Goal: Obtain resource: Download file/media

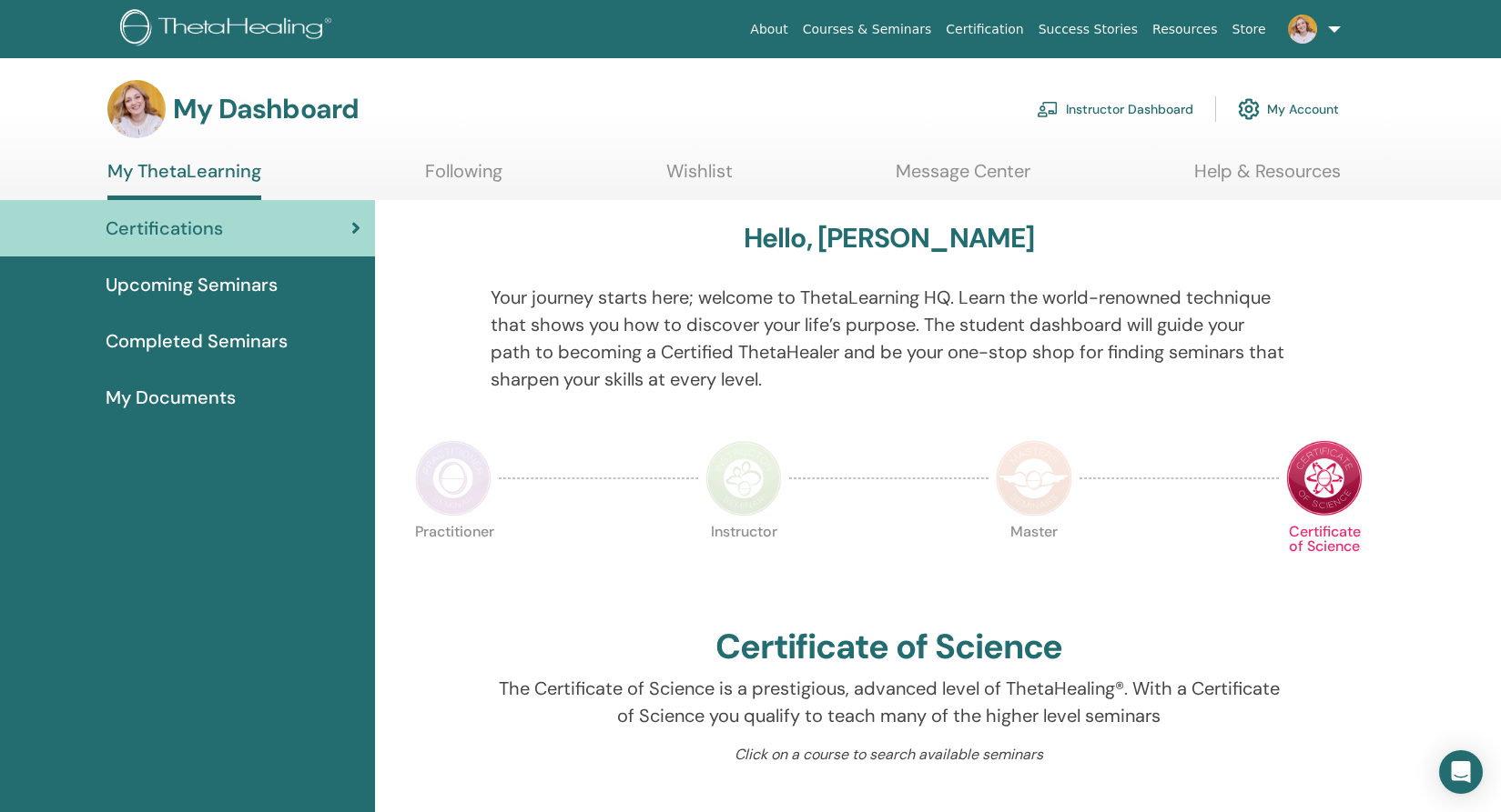
click at [1134, 115] on link "Instructor Dashboard" at bounding box center [1115, 109] width 156 height 40
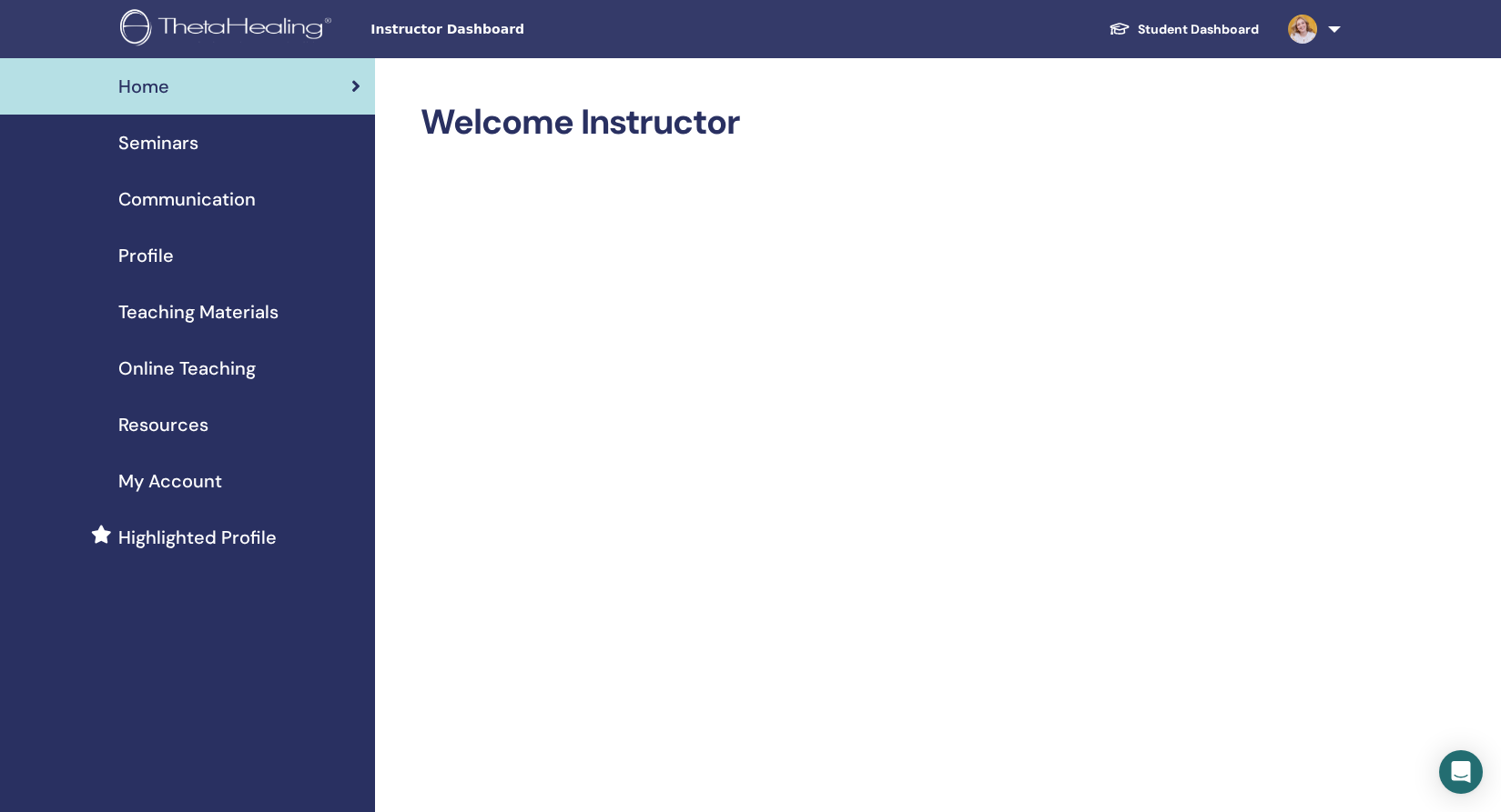
click at [161, 143] on span "Seminars" at bounding box center [158, 142] width 80 height 27
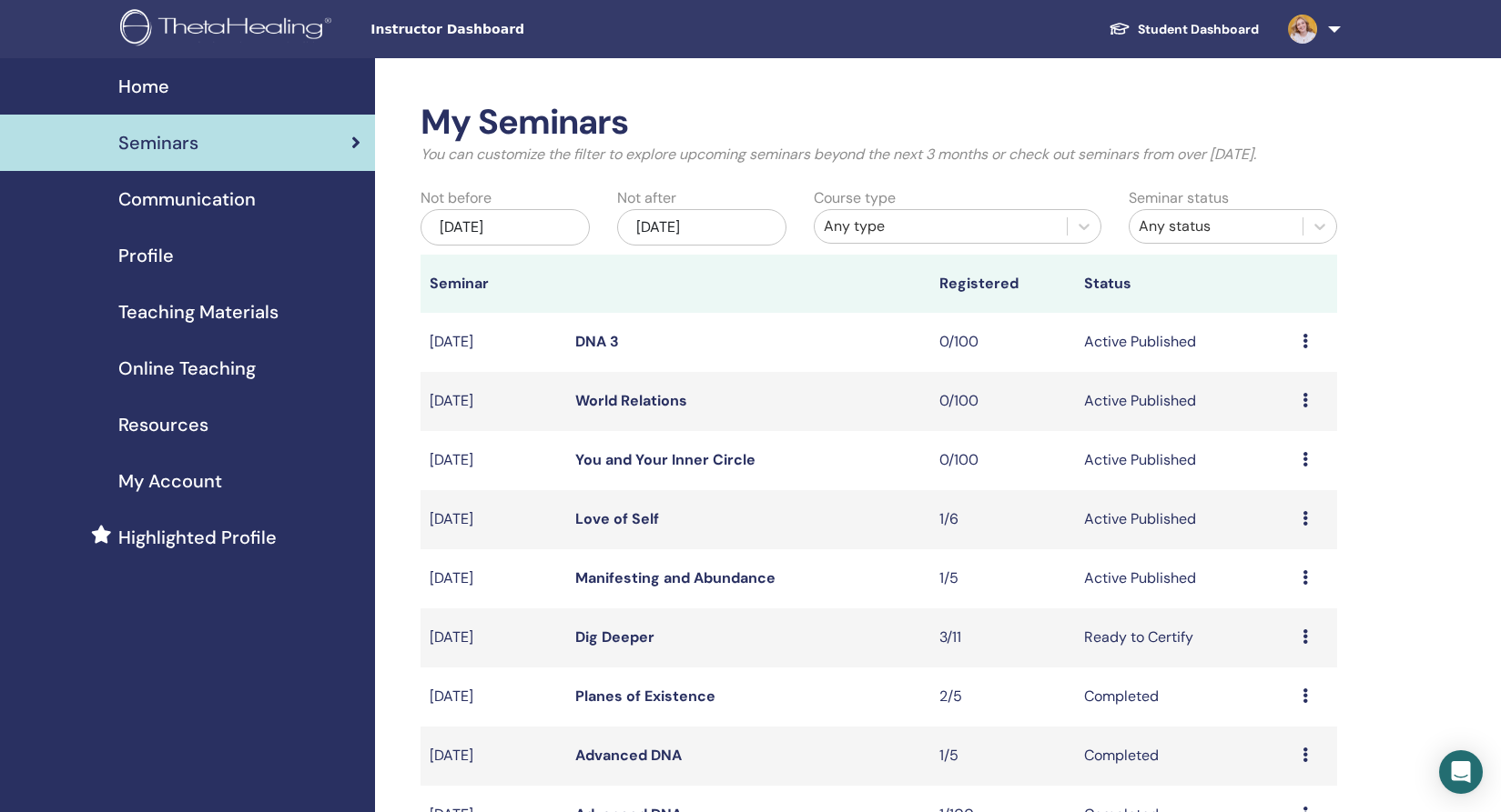
click at [162, 313] on span "Teaching Materials" at bounding box center [198, 312] width 160 height 27
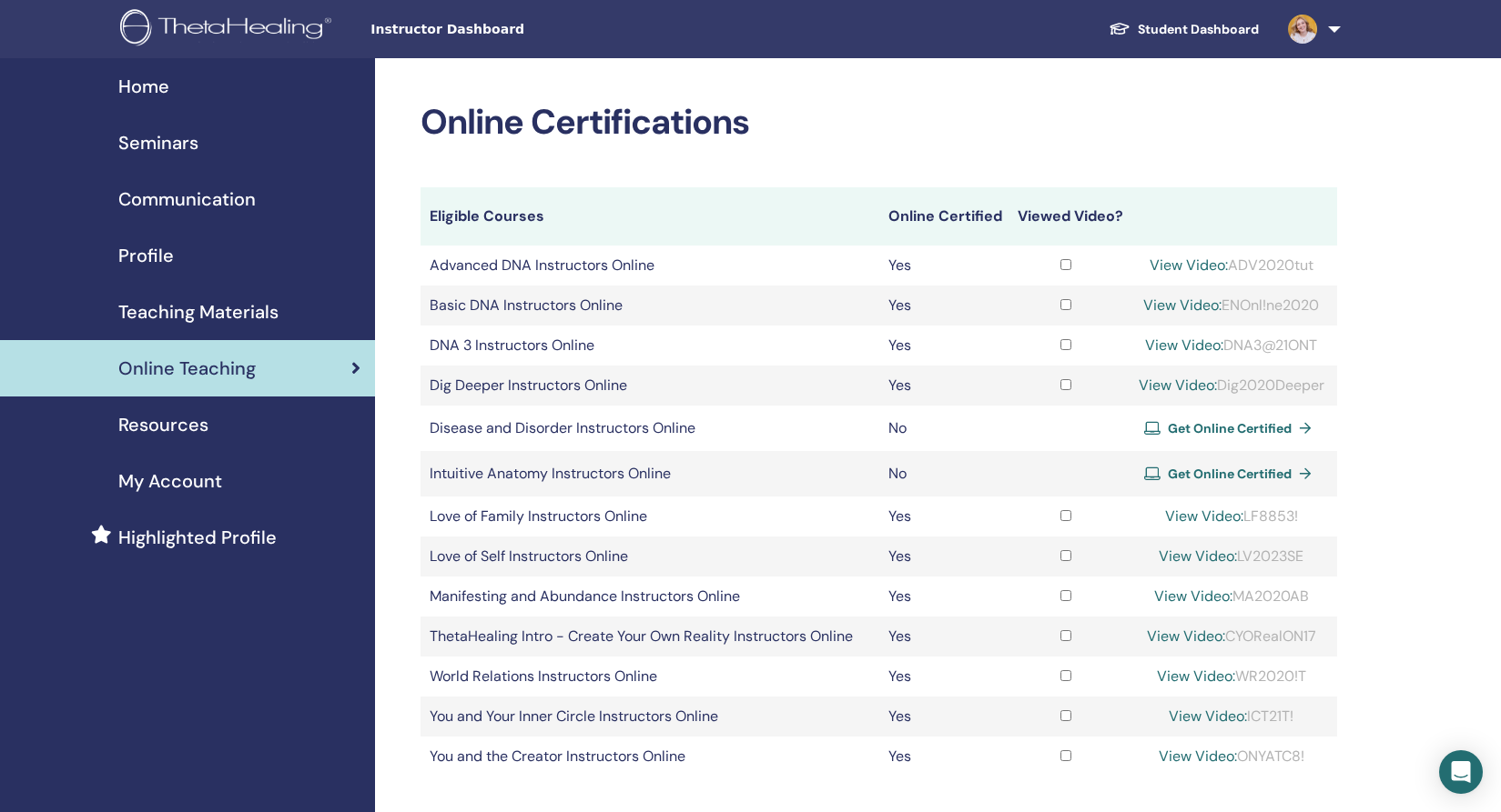
click at [208, 318] on span "Teaching Materials" at bounding box center [198, 312] width 160 height 27
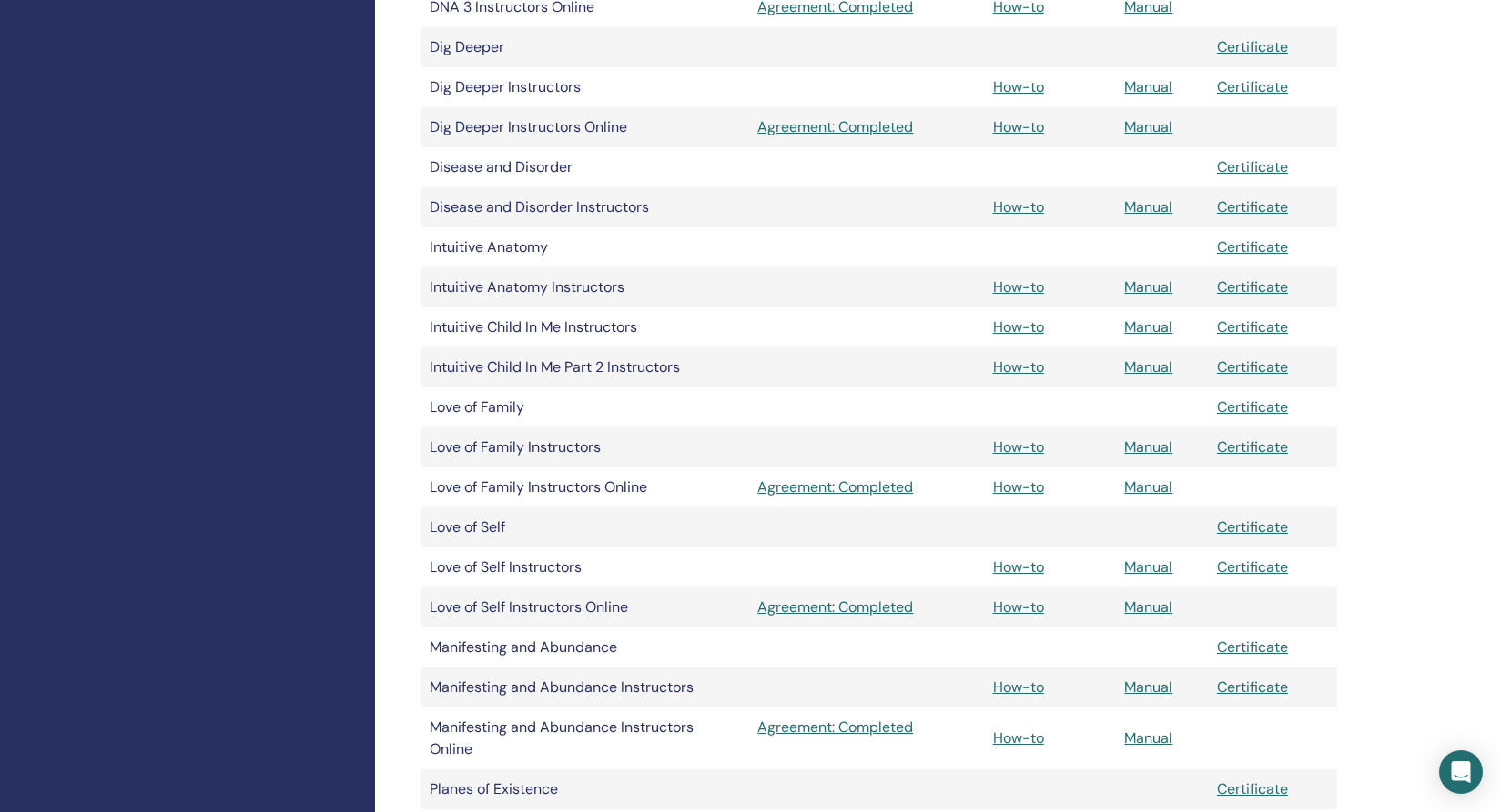
scroll to position [867, 0]
click at [1150, 739] on link "Manual" at bounding box center [1148, 737] width 48 height 20
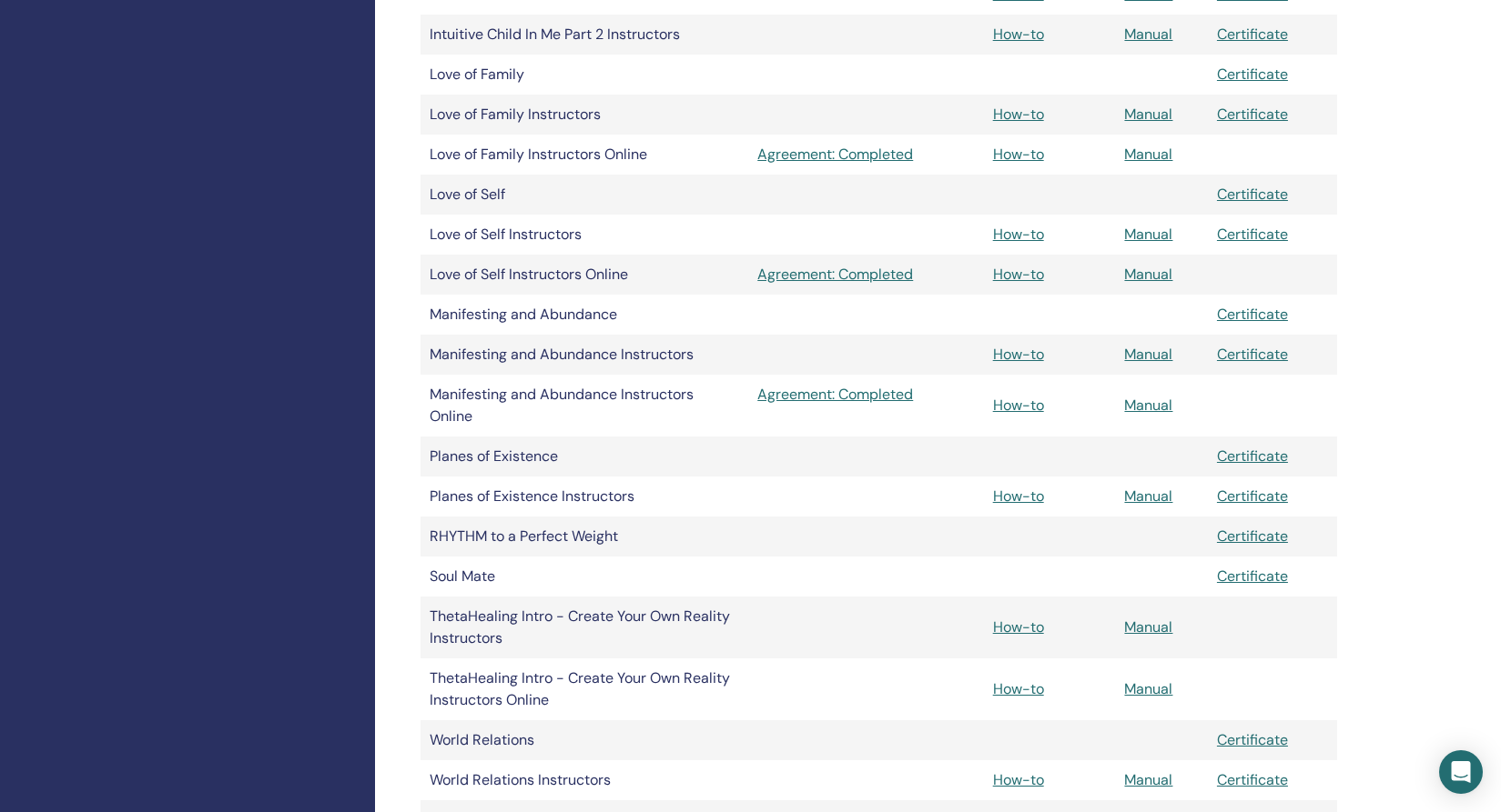
scroll to position [1200, 0]
click at [1136, 366] on td "Manual" at bounding box center [1160, 353] width 92 height 40
click at [1146, 353] on link "Manual" at bounding box center [1148, 353] width 48 height 20
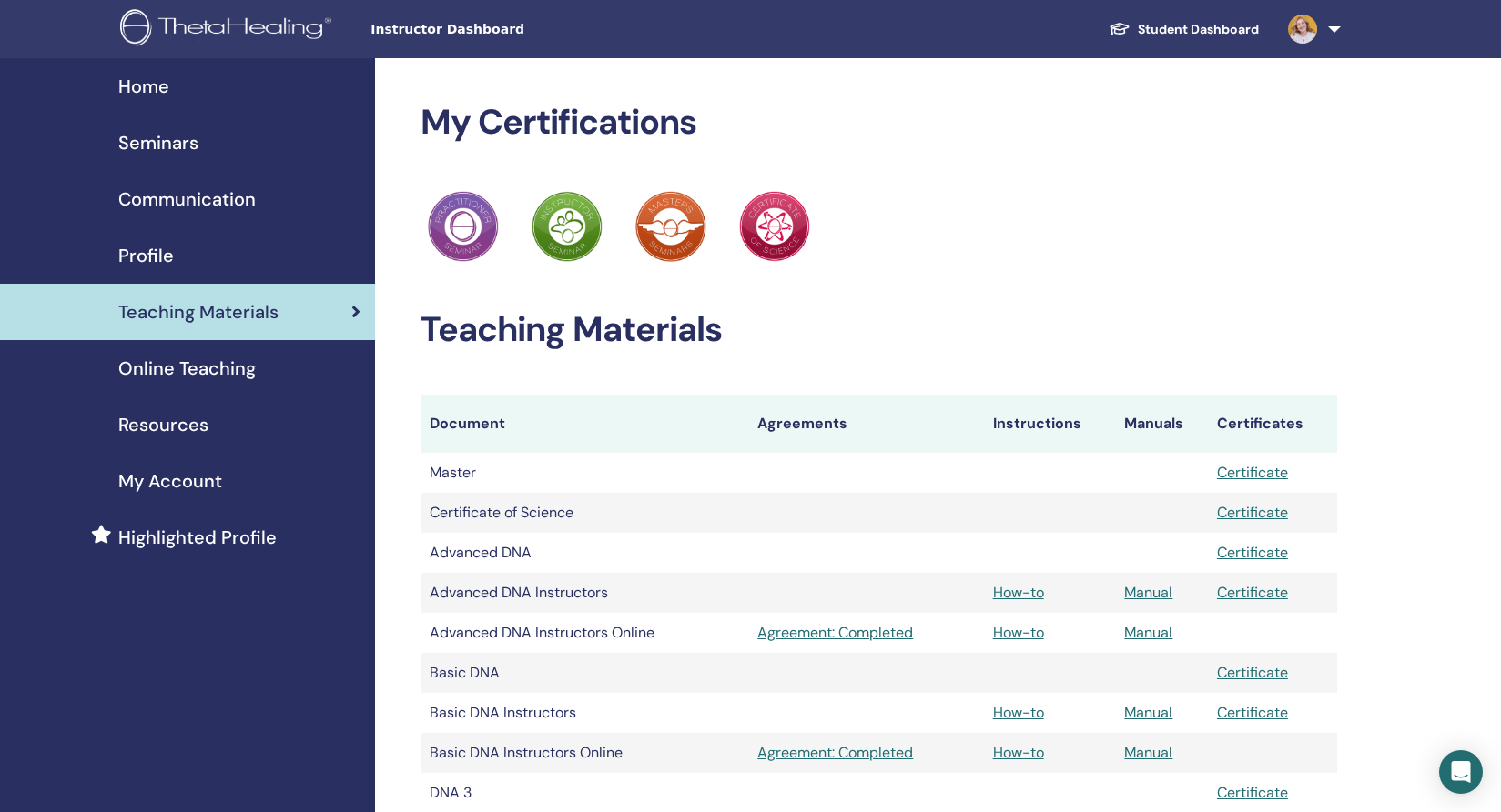
click at [160, 93] on span "Home" at bounding box center [143, 86] width 51 height 27
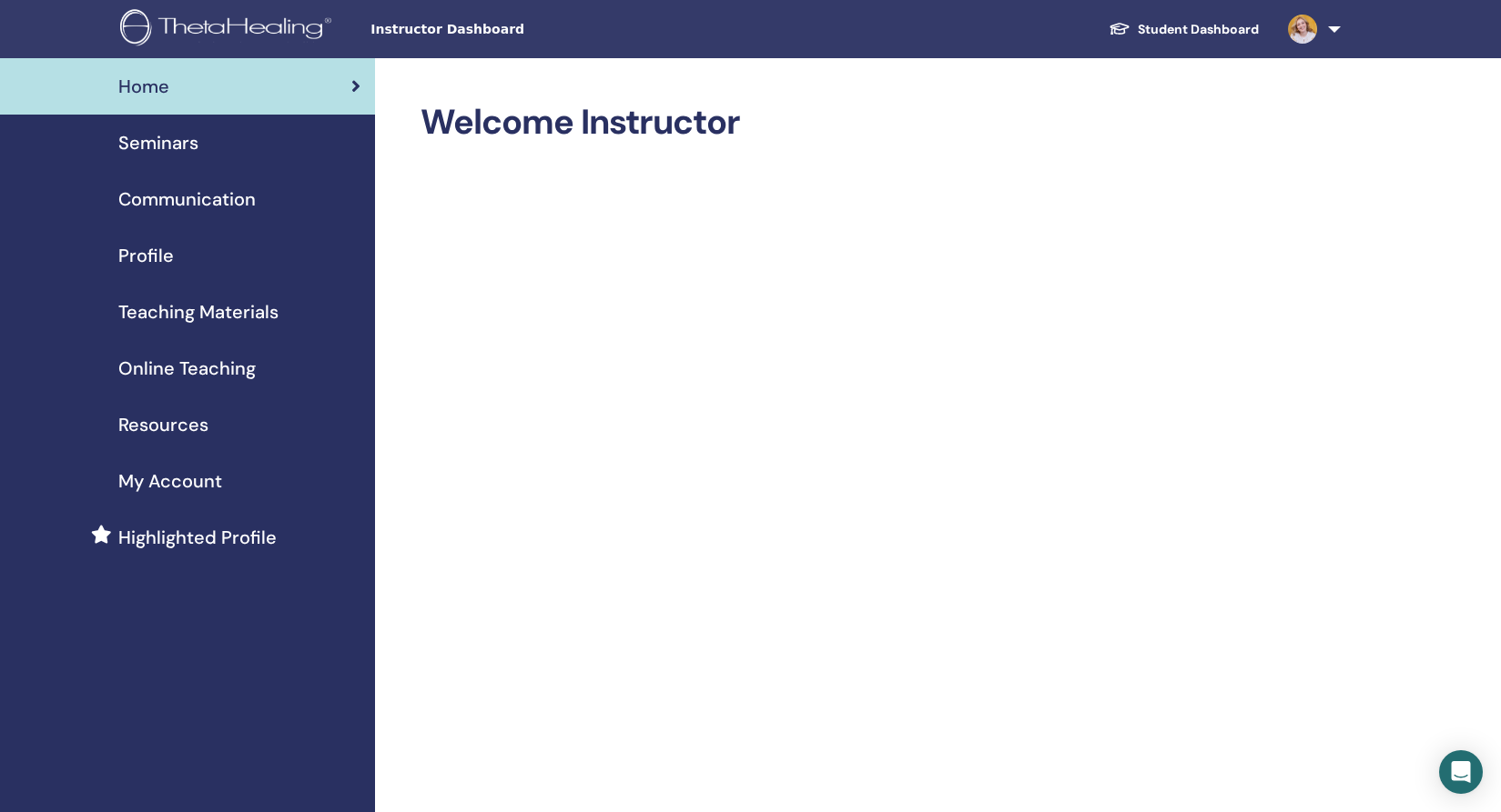
click at [158, 144] on span "Seminars" at bounding box center [158, 142] width 80 height 27
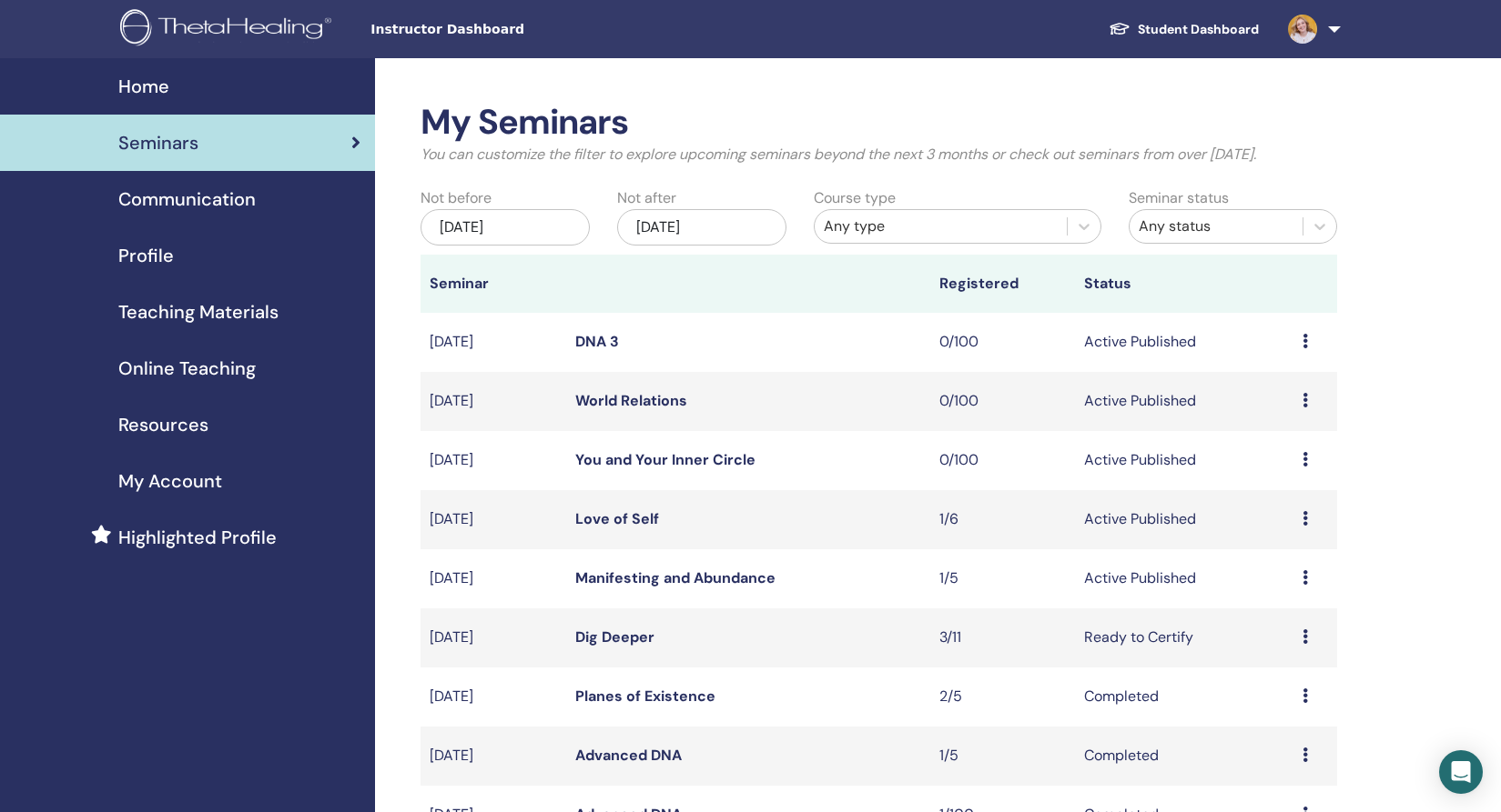
click at [161, 206] on span "Communication" at bounding box center [187, 198] width 138 height 27
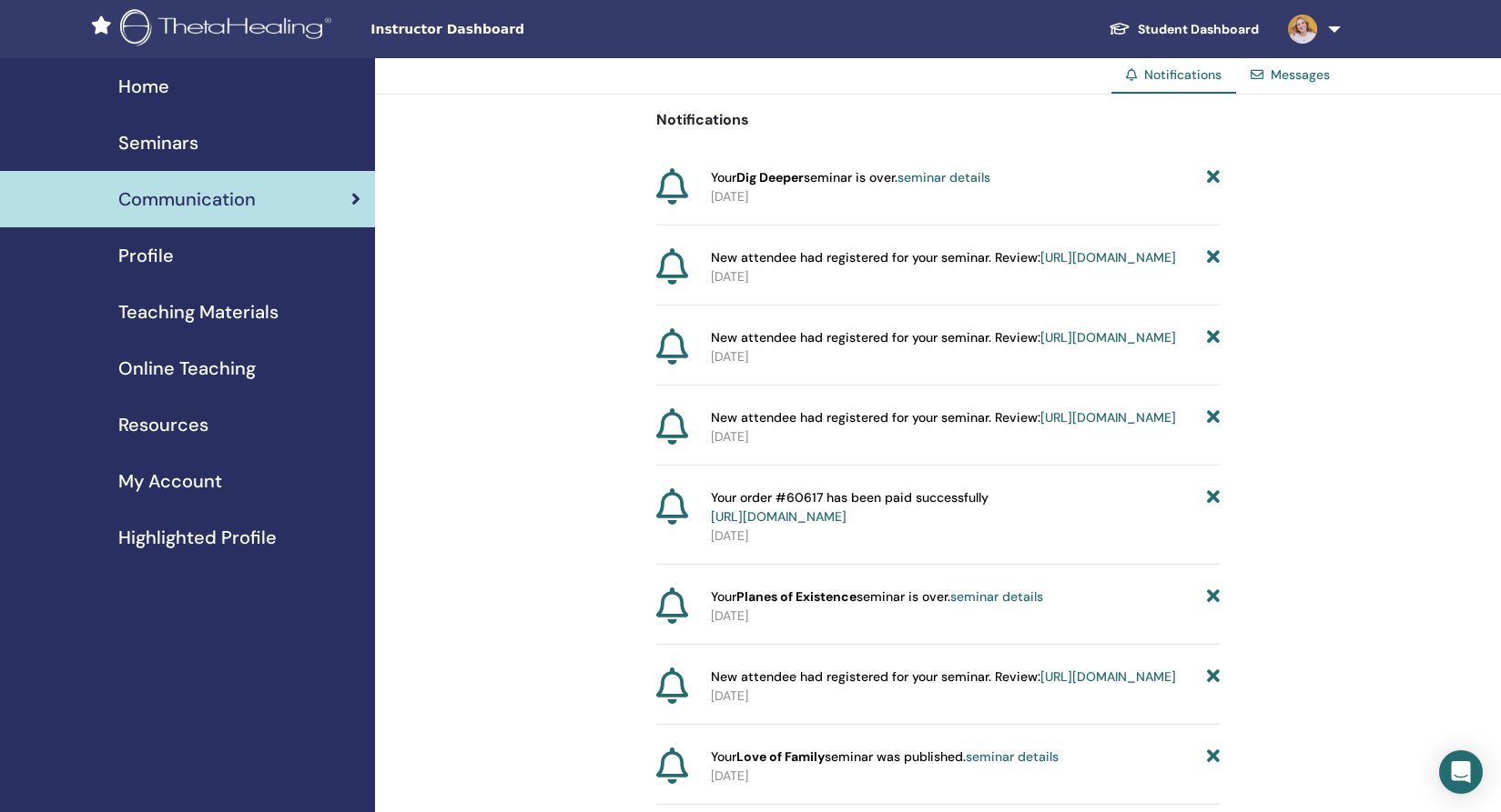
click at [156, 269] on link "Profile" at bounding box center [187, 255] width 375 height 57
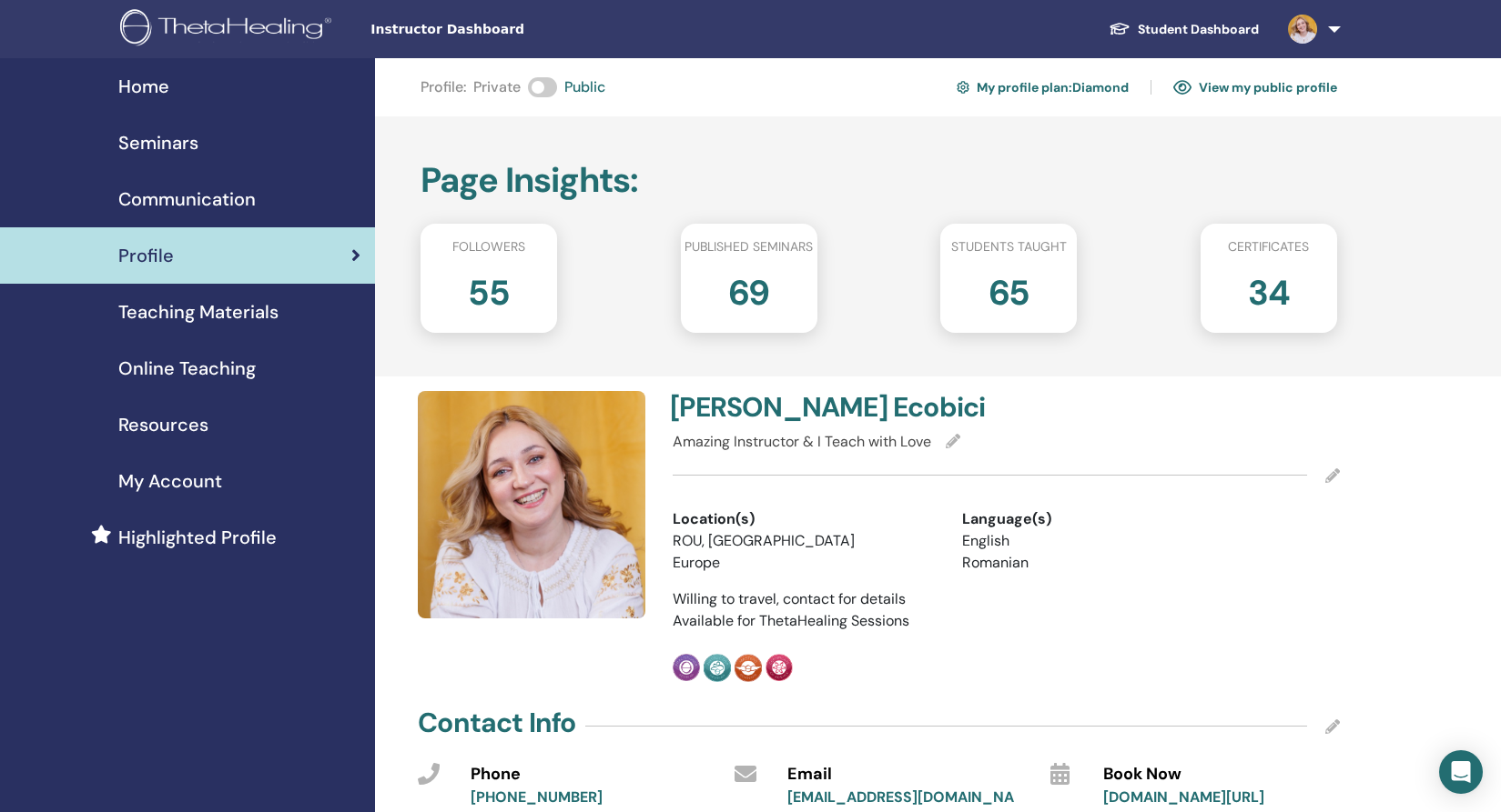
click at [951, 445] on icon at bounding box center [953, 441] width 15 height 15
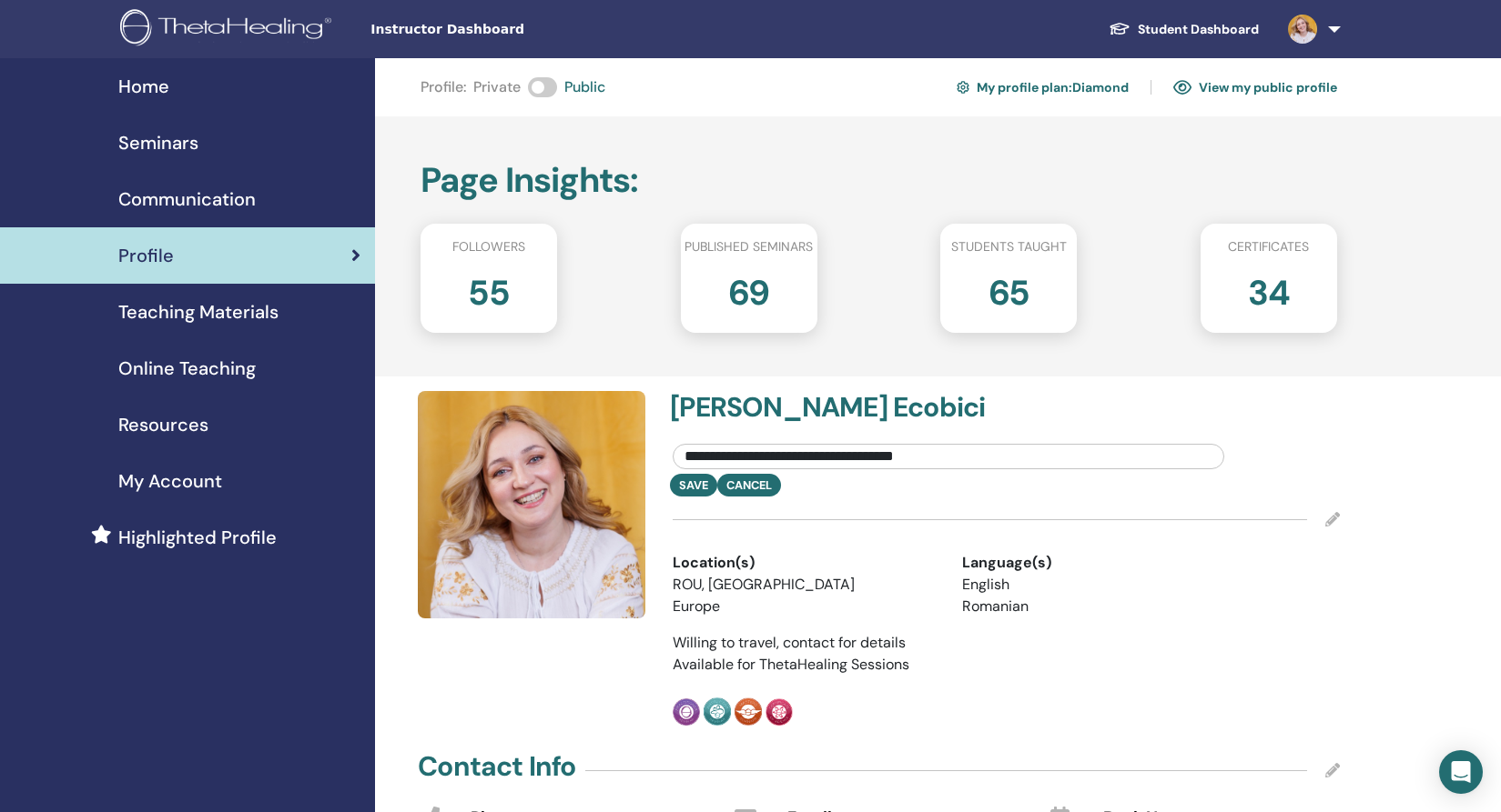
click at [928, 459] on input "**********" at bounding box center [948, 456] width 552 height 25
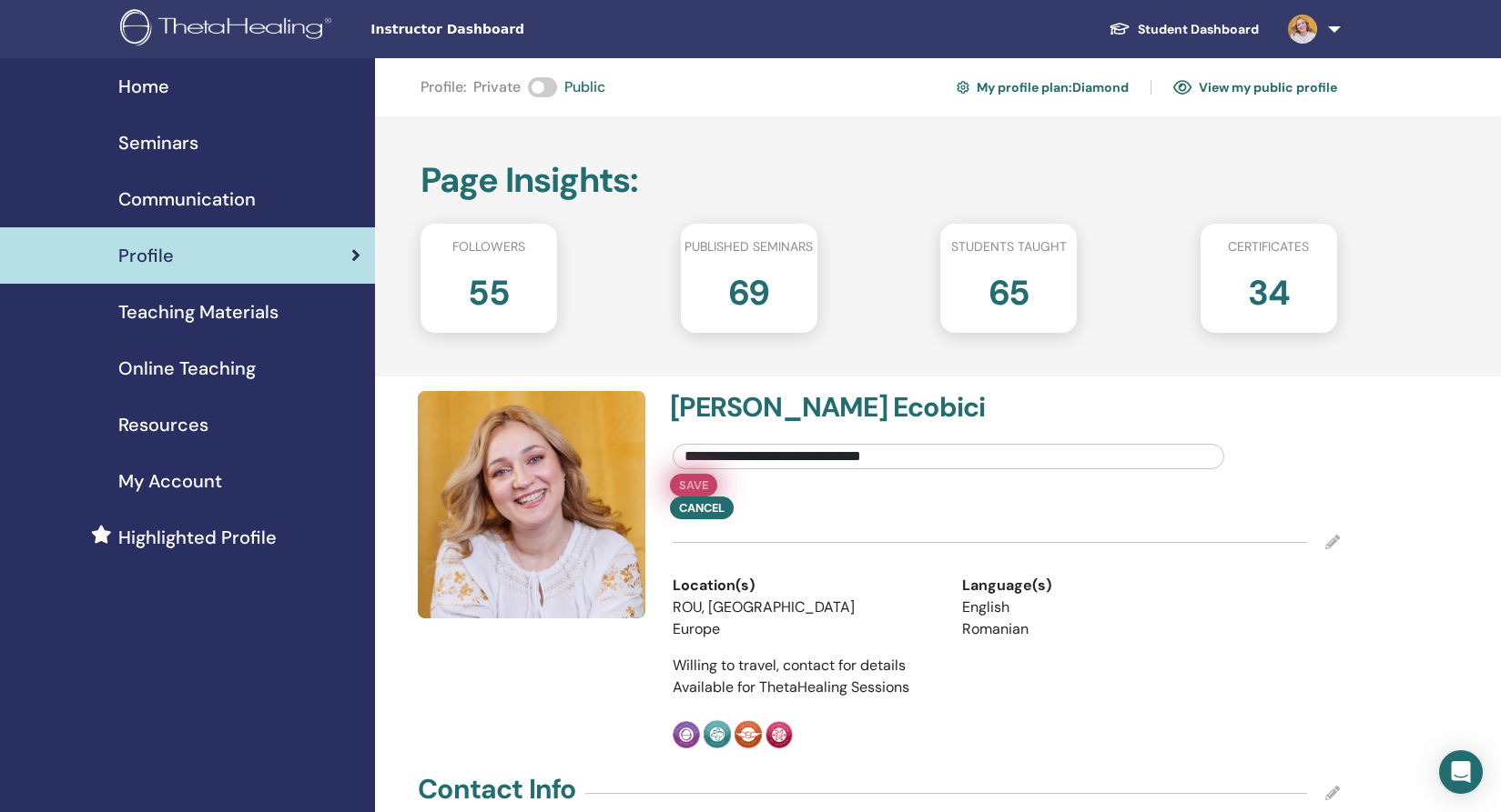
type input "**********"
click at [683, 486] on button "Save" at bounding box center [693, 486] width 47 height 22
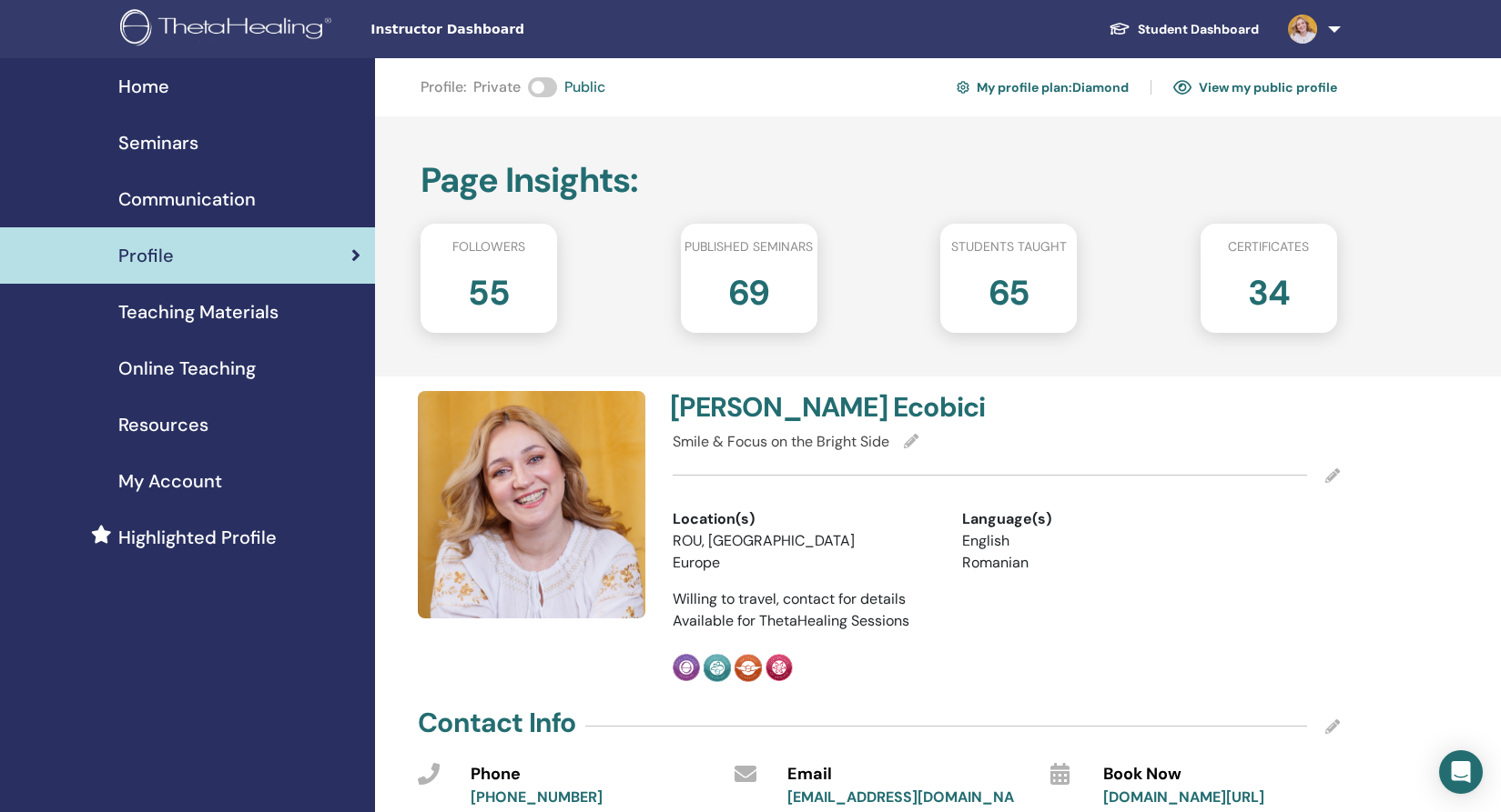
click at [161, 94] on span "Home" at bounding box center [143, 86] width 51 height 27
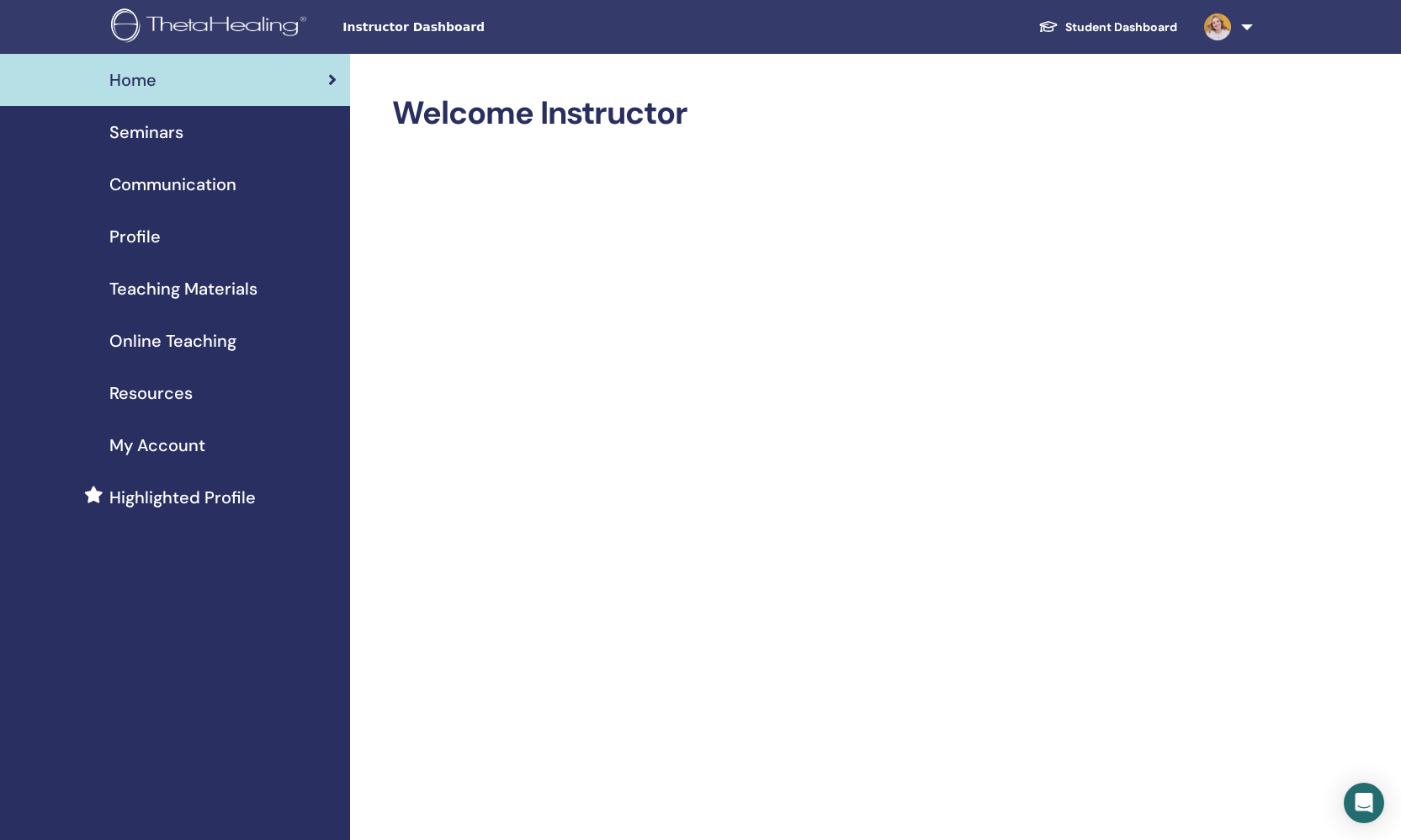
click at [155, 132] on span "Seminars" at bounding box center [146, 132] width 74 height 25
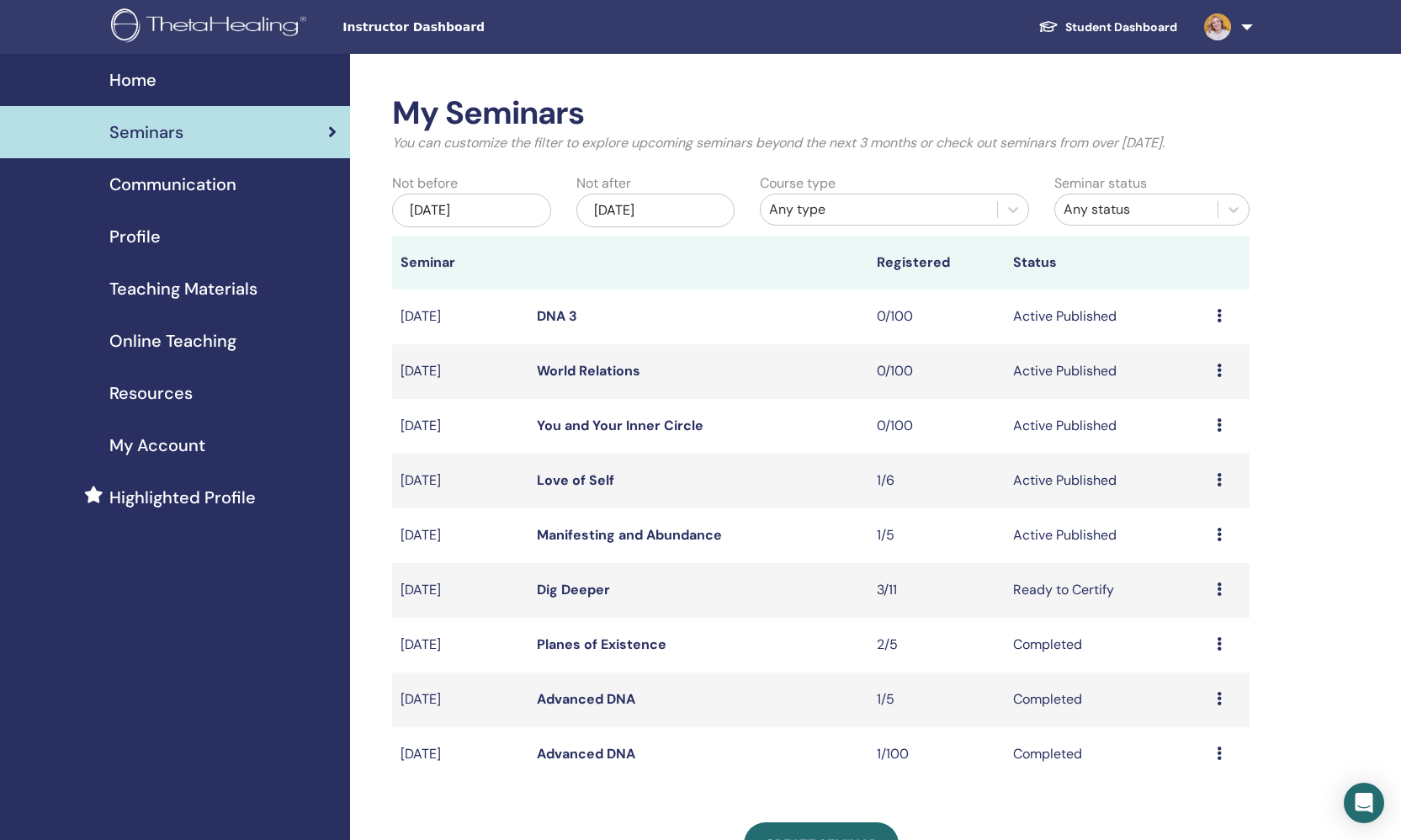
click at [125, 26] on img at bounding box center [212, 28] width 201 height 38
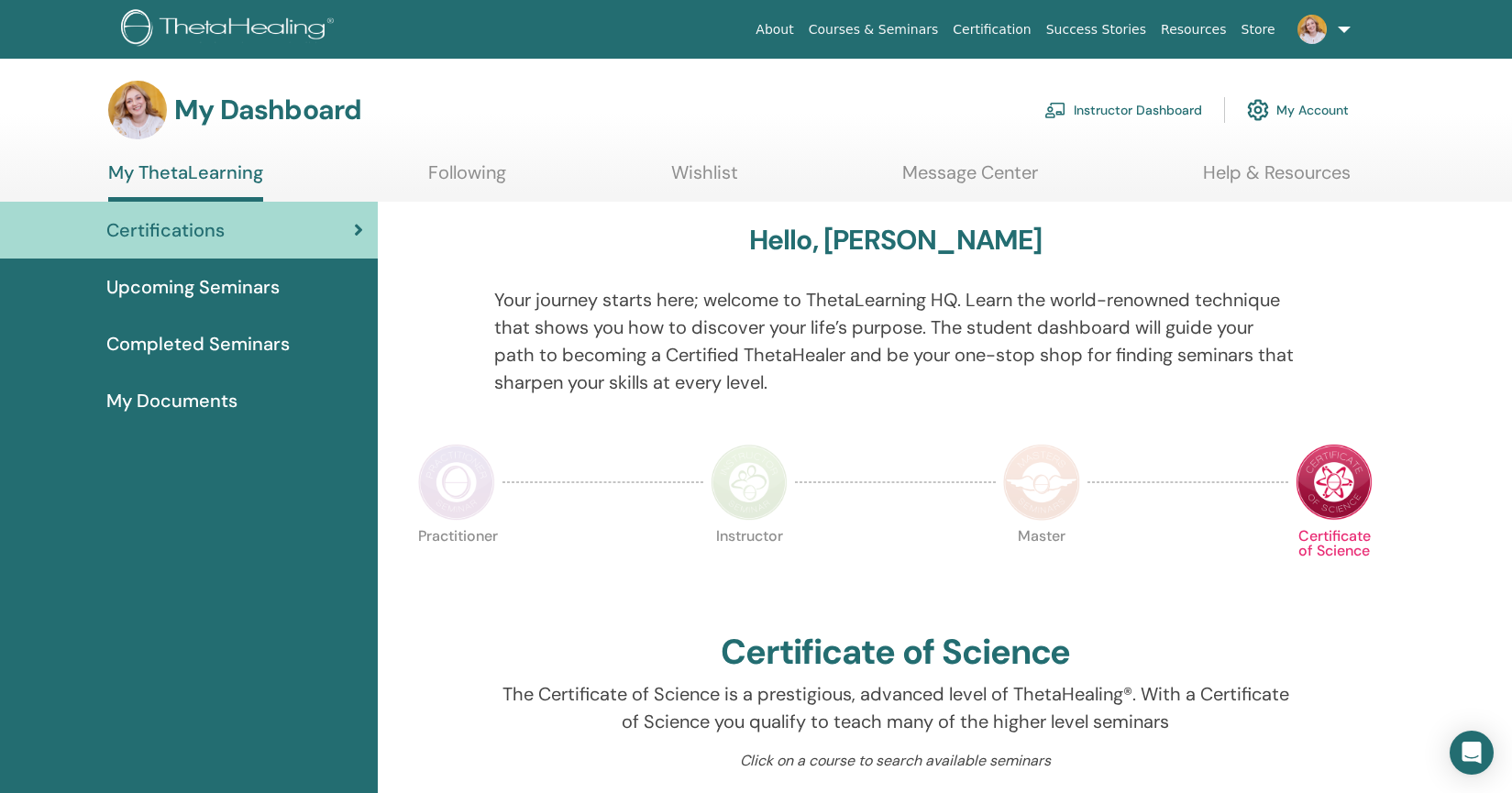
click at [1106, 107] on link "Instructor Dashboard" at bounding box center [1123, 110] width 157 height 40
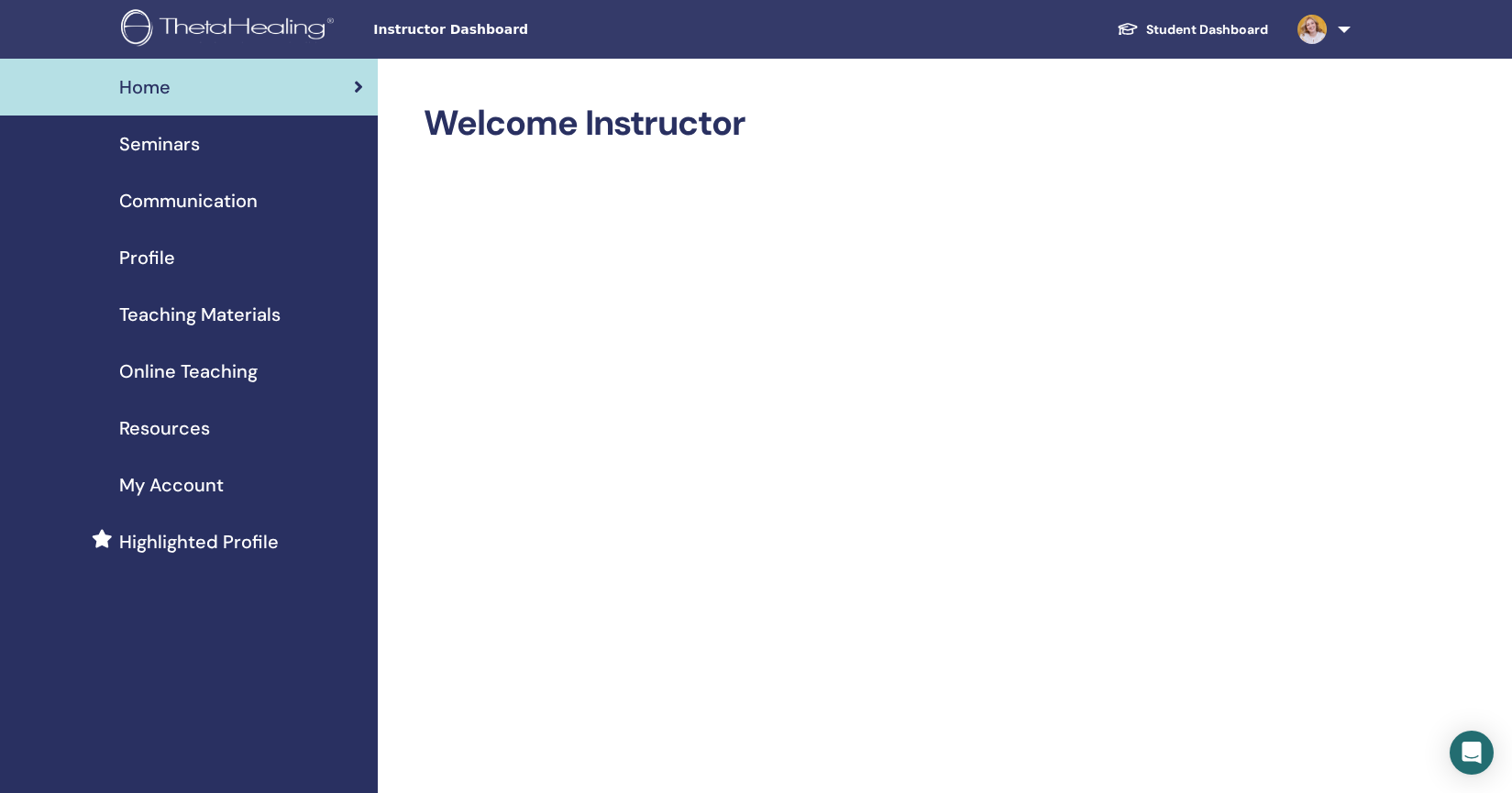
click at [184, 140] on span "Seminars" at bounding box center [159, 143] width 81 height 27
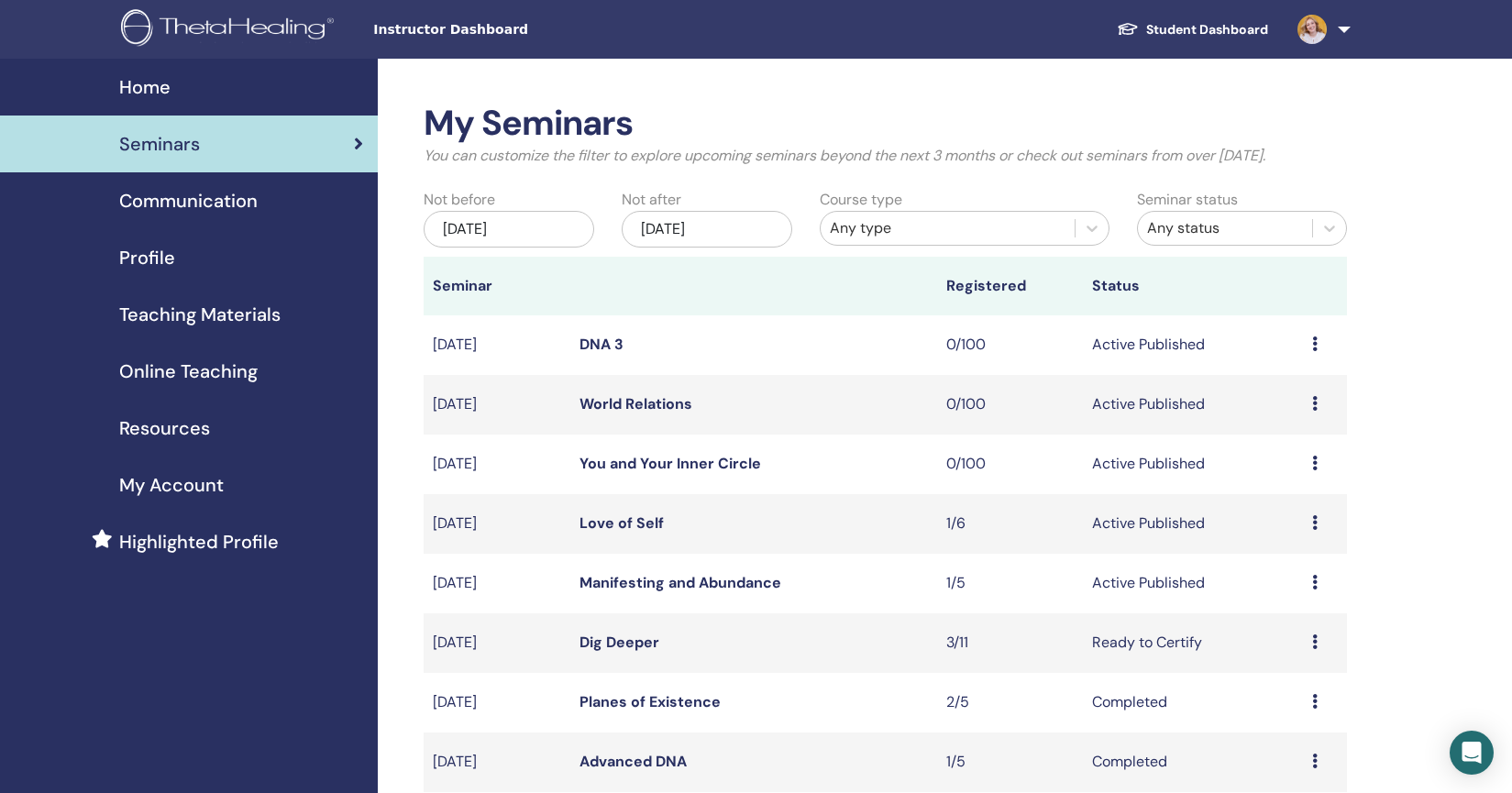
click at [173, 318] on span "Teaching Materials" at bounding box center [200, 314] width 161 height 27
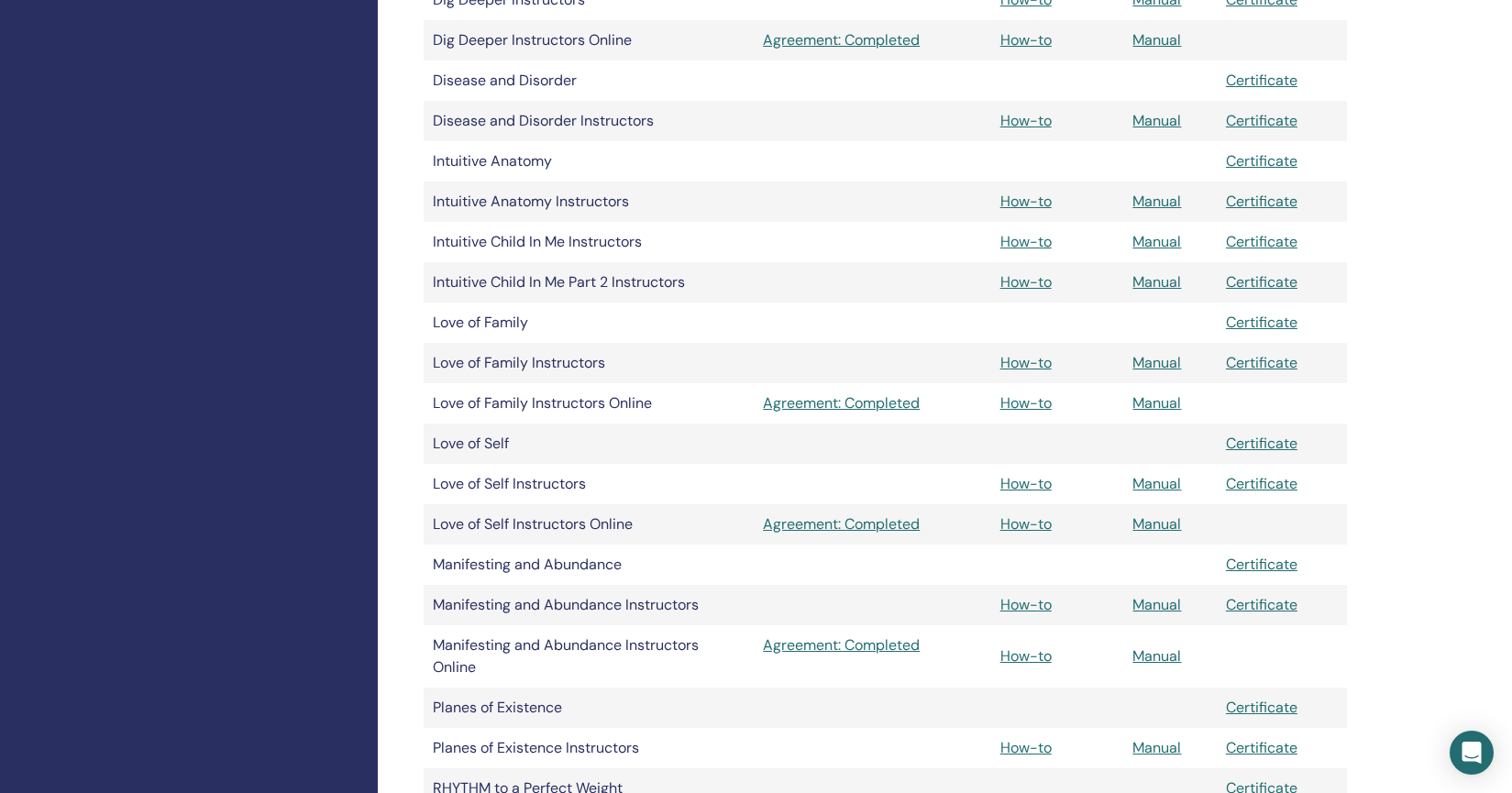
scroll to position [962, 0]
click at [1154, 603] on link "Manual" at bounding box center [1157, 604] width 49 height 20
